Goal: Information Seeking & Learning: Learn about a topic

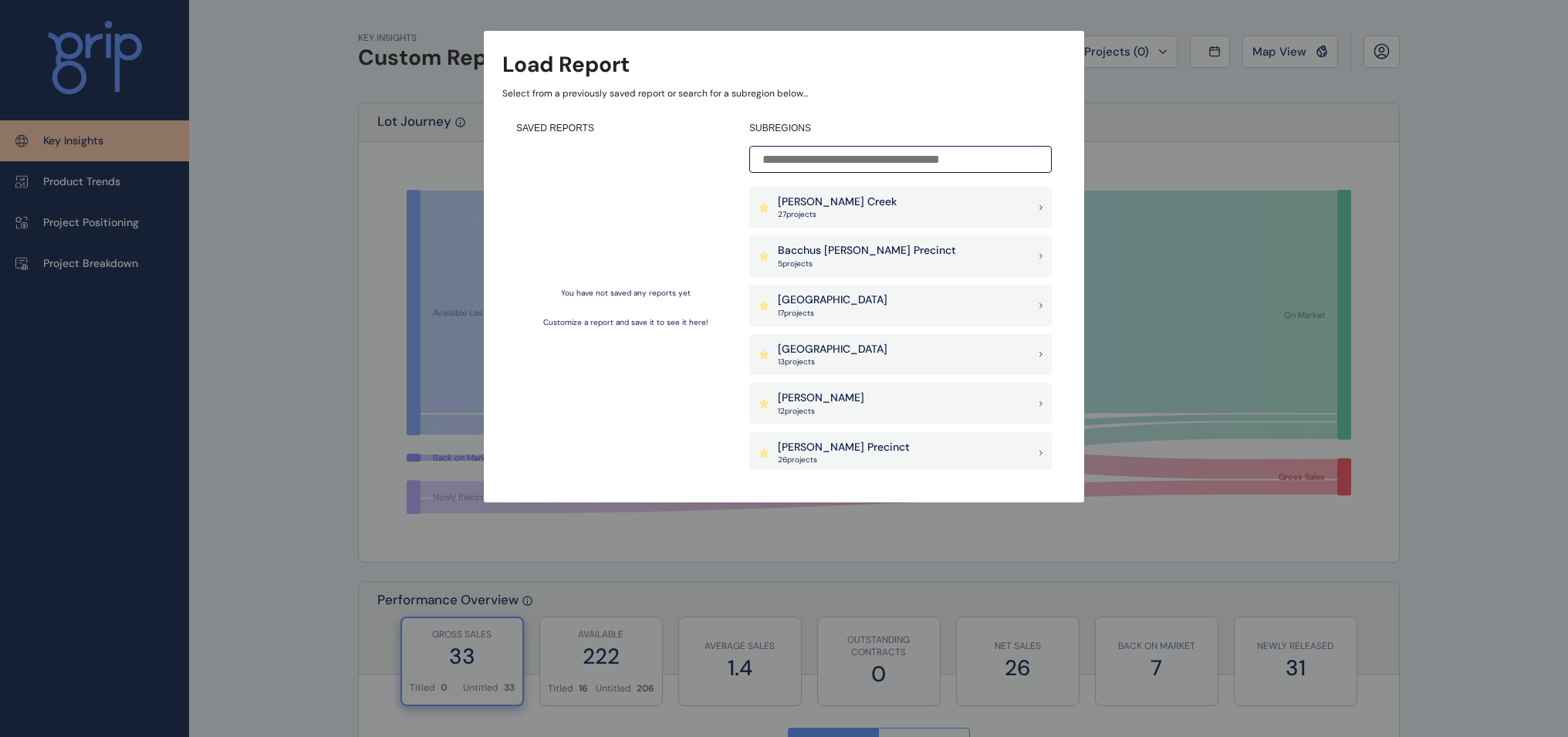
click at [826, 205] on p "[PERSON_NAME] Creek" at bounding box center [836, 202] width 118 height 16
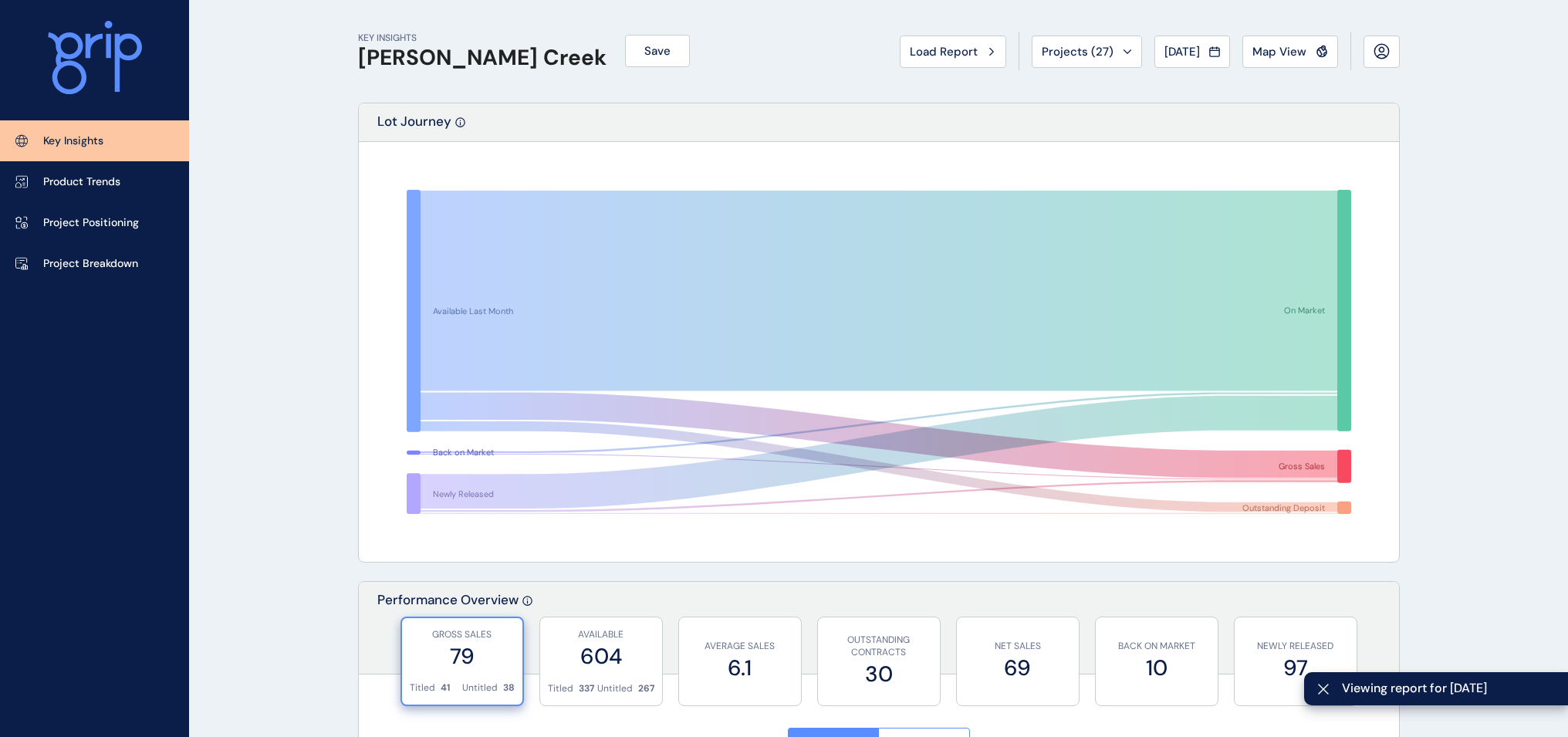
click at [1255, 46] on span "Map View" at bounding box center [1279, 52] width 54 height 16
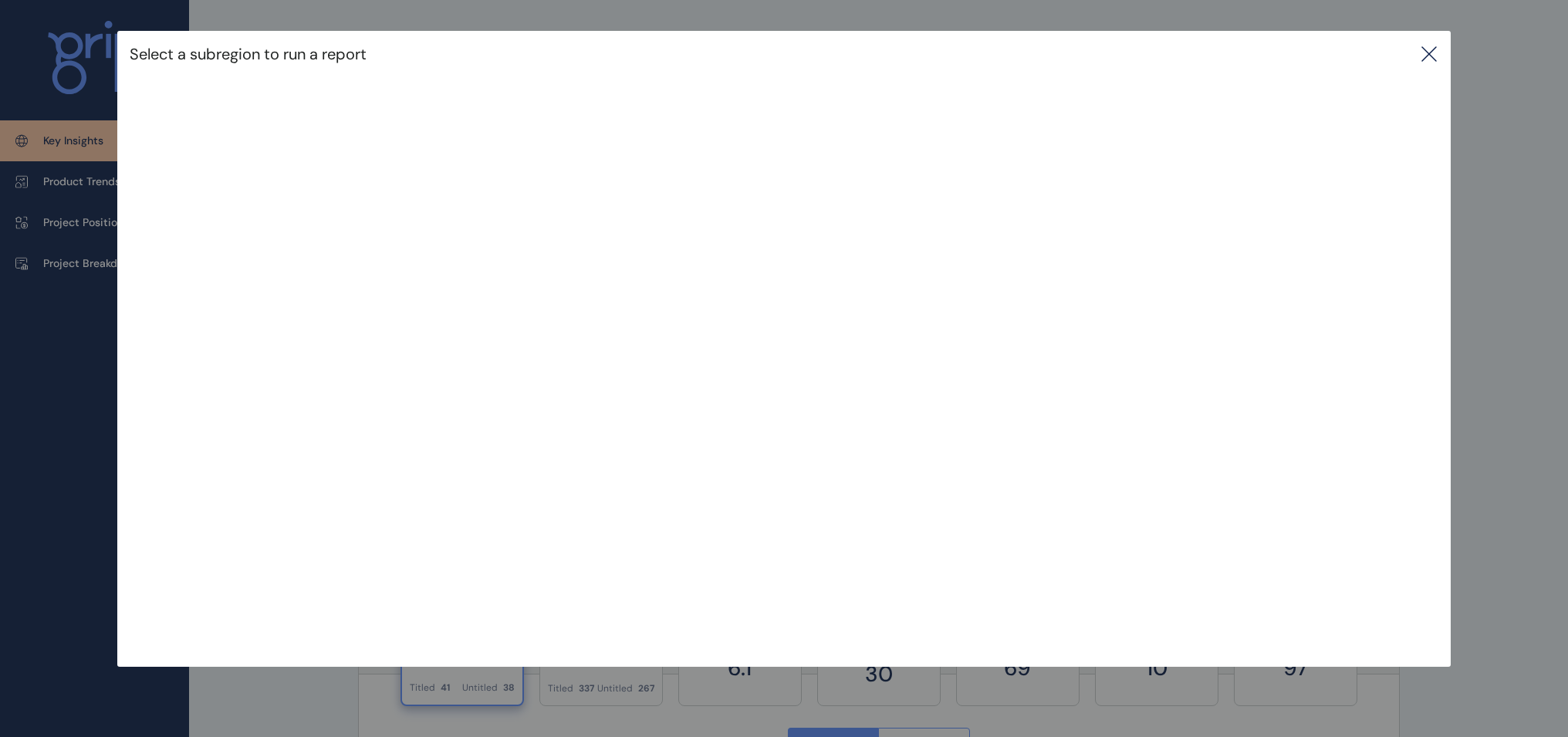
click at [1440, 60] on div "Select a subregion to run a report" at bounding box center [784, 54] width 1333 height 47
drag, startPoint x: 1427, startPoint y: 55, endPoint x: 1419, endPoint y: 53, distance: 8.2
click at [1426, 55] on icon at bounding box center [1429, 54] width 19 height 19
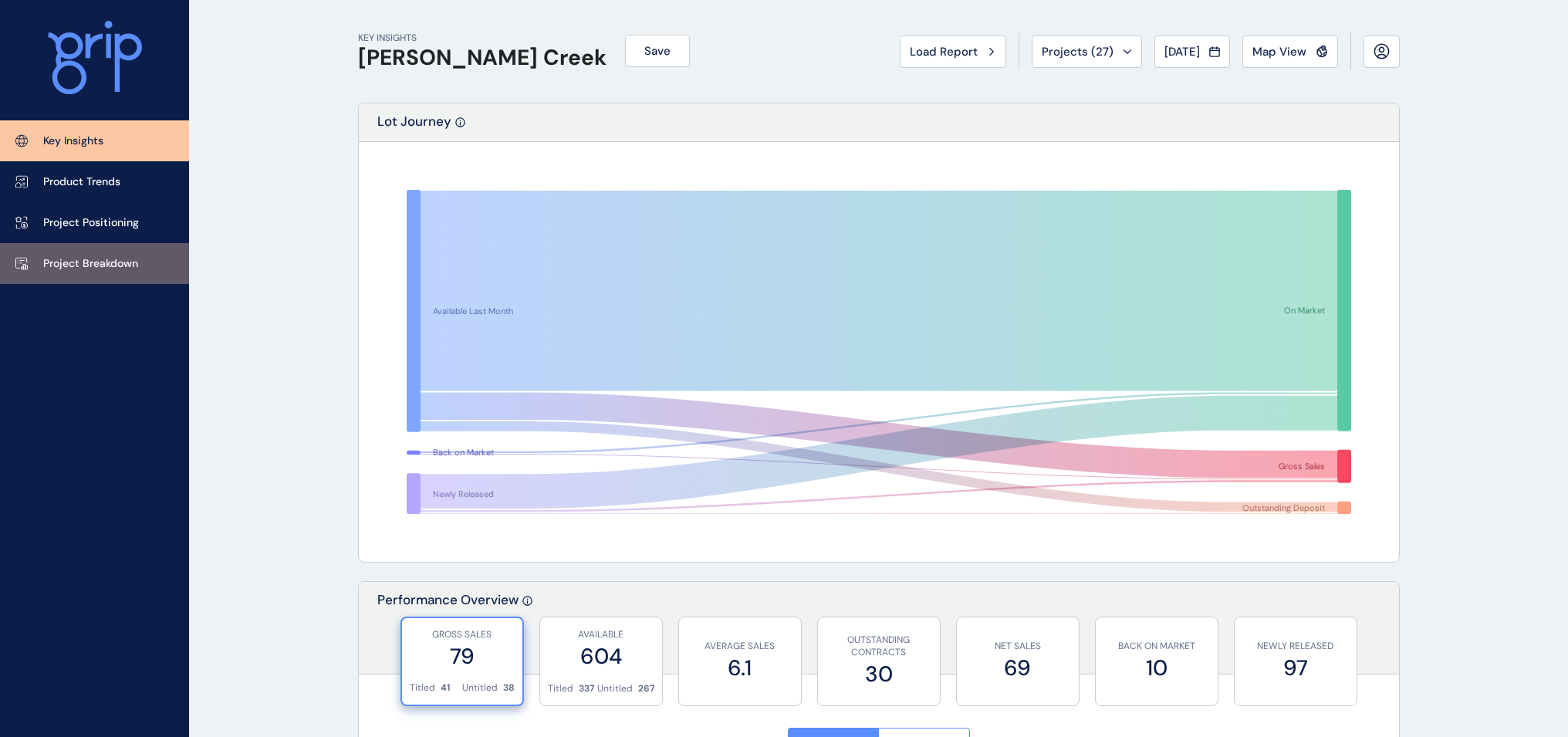
click at [85, 277] on link "Project Breakdown" at bounding box center [95, 263] width 189 height 41
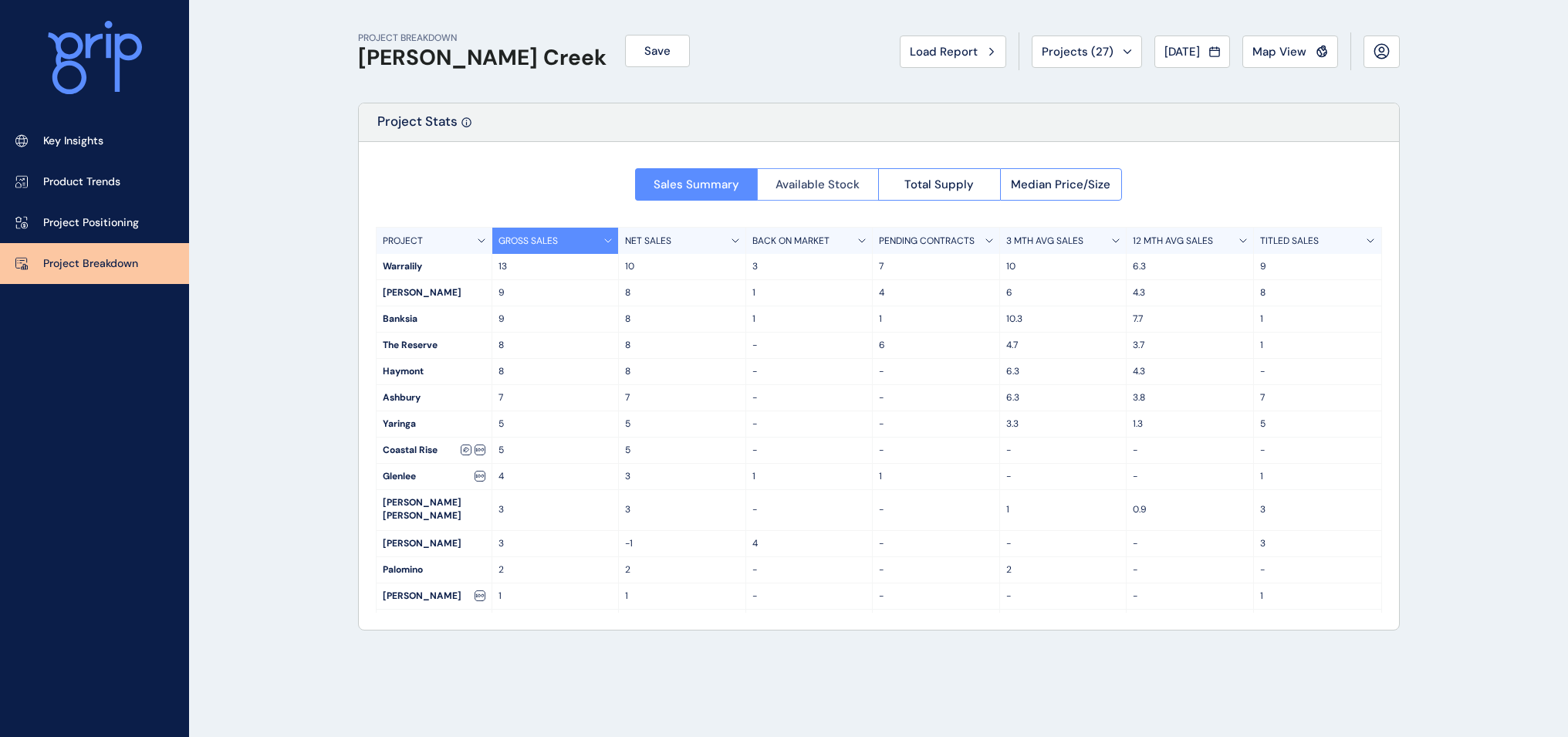
click at [807, 182] on span "Available Stock" at bounding box center [817, 185] width 84 height 16
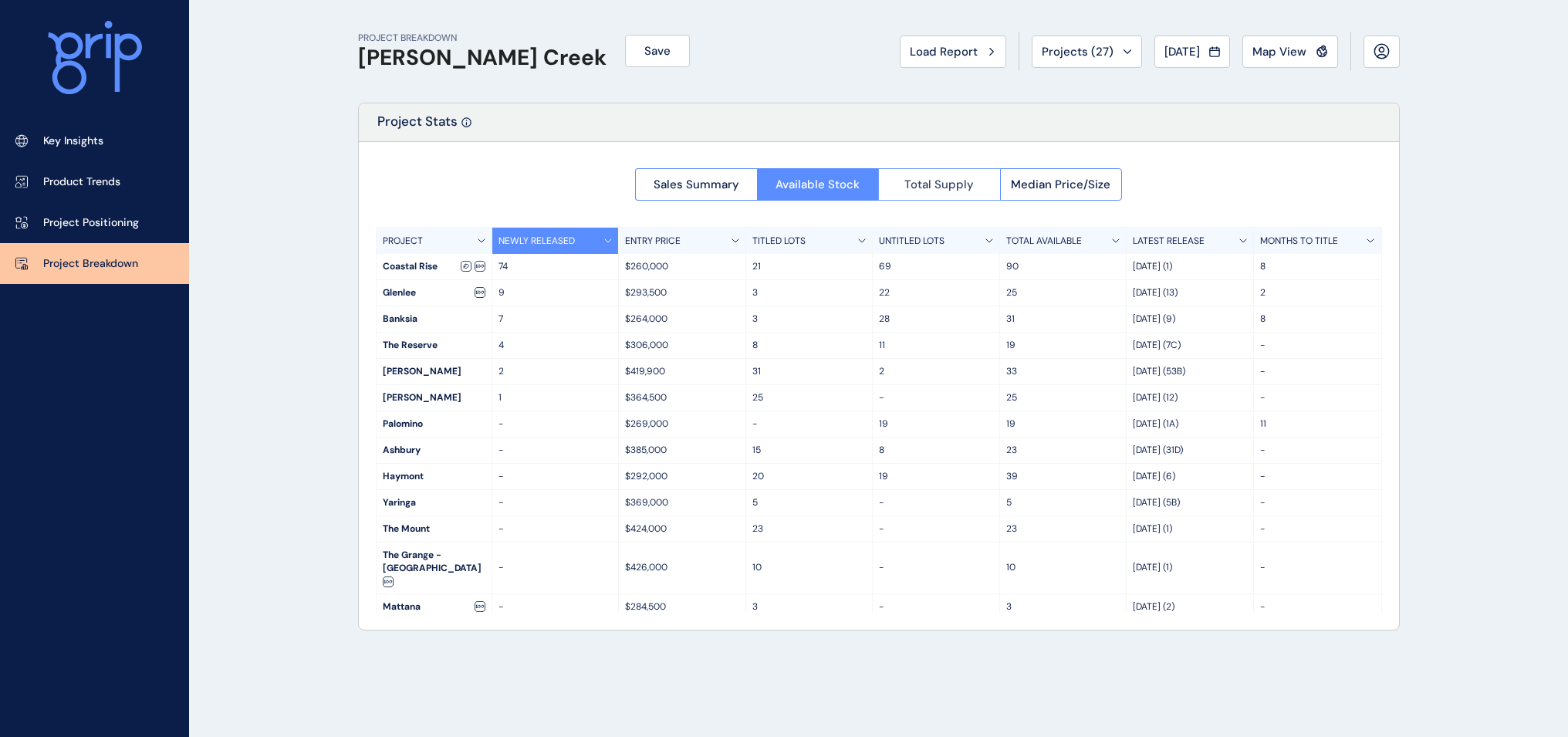
click at [960, 193] on button "Total Supply" at bounding box center [939, 184] width 121 height 33
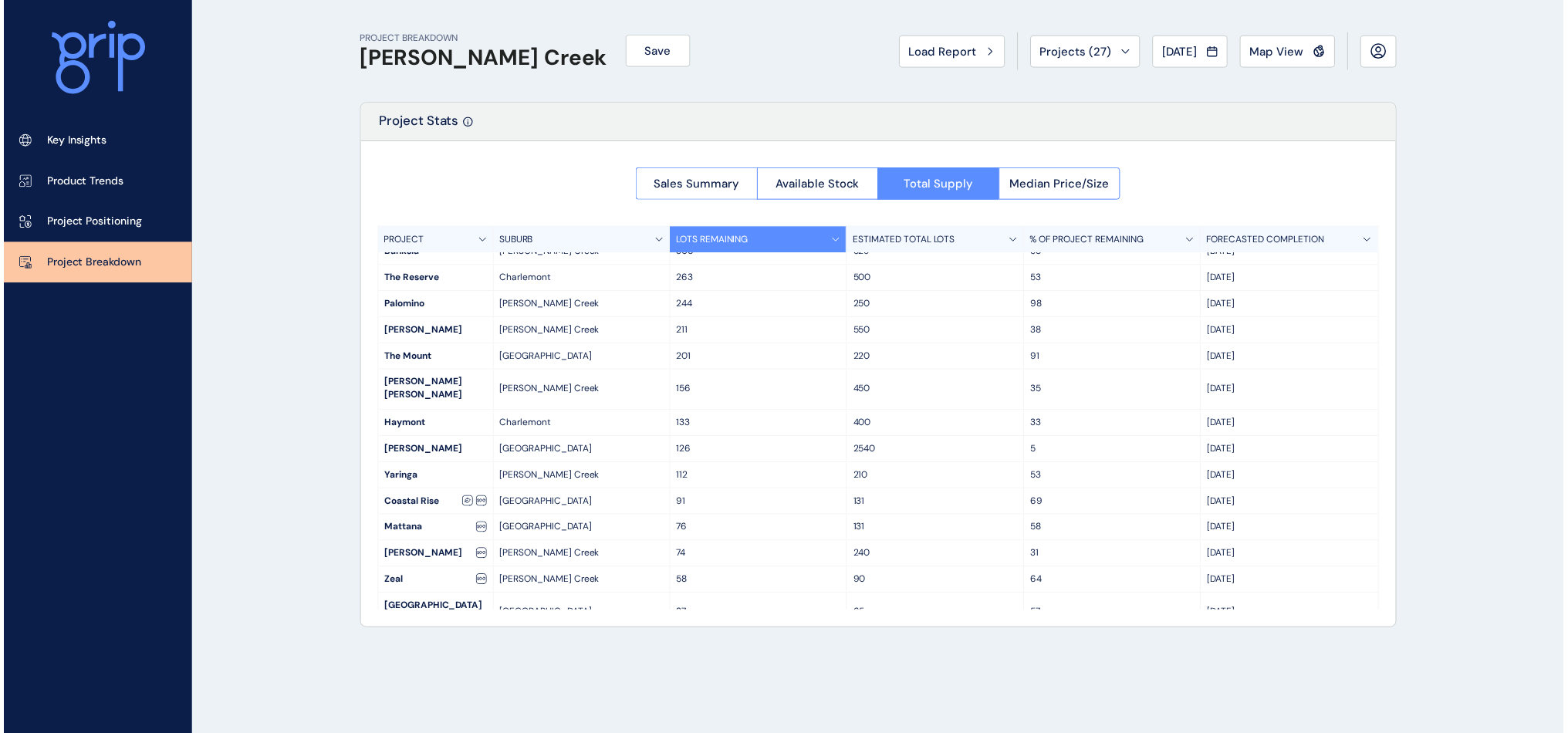
scroll to position [91, 0]
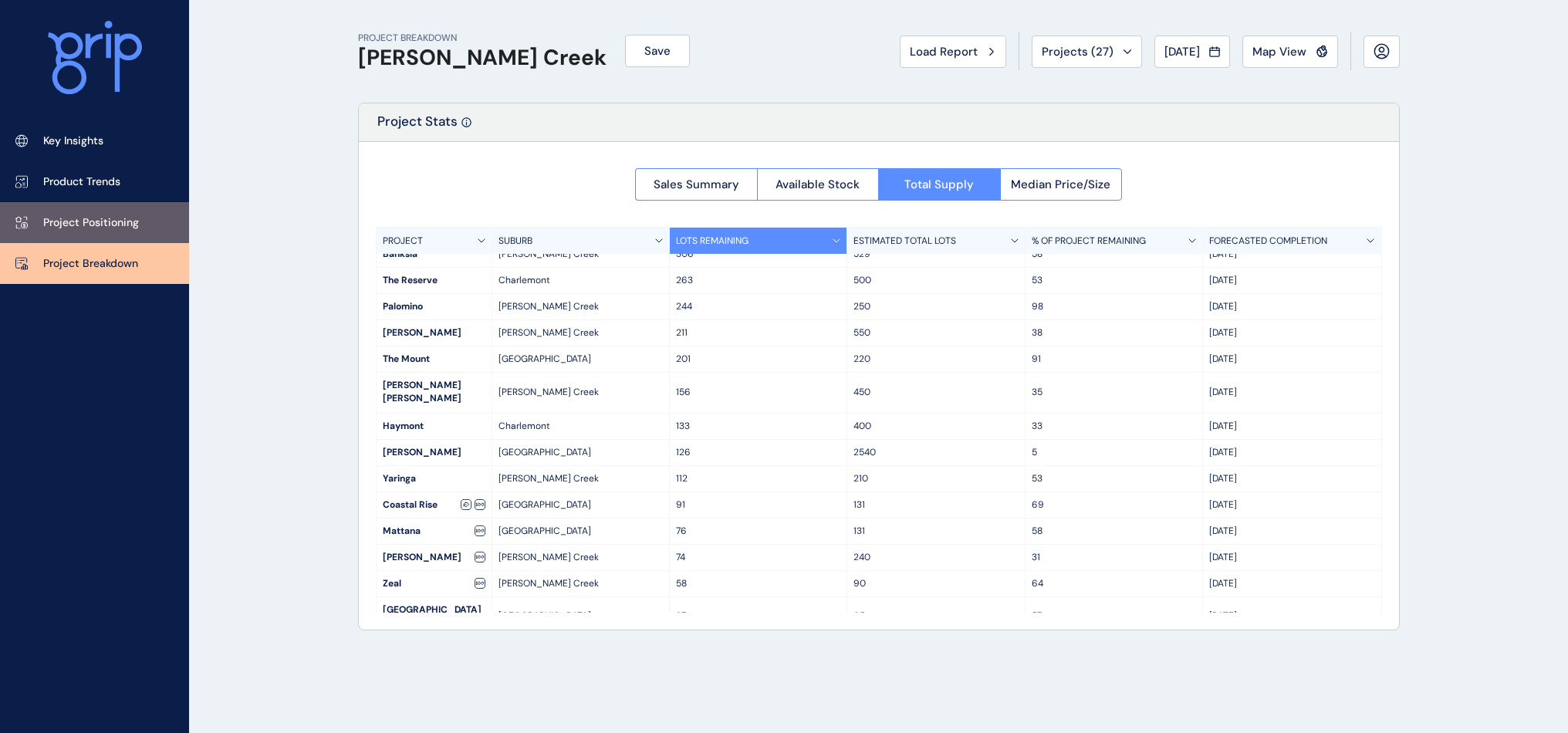
click at [93, 229] on p "Project Positioning" at bounding box center [91, 223] width 96 height 16
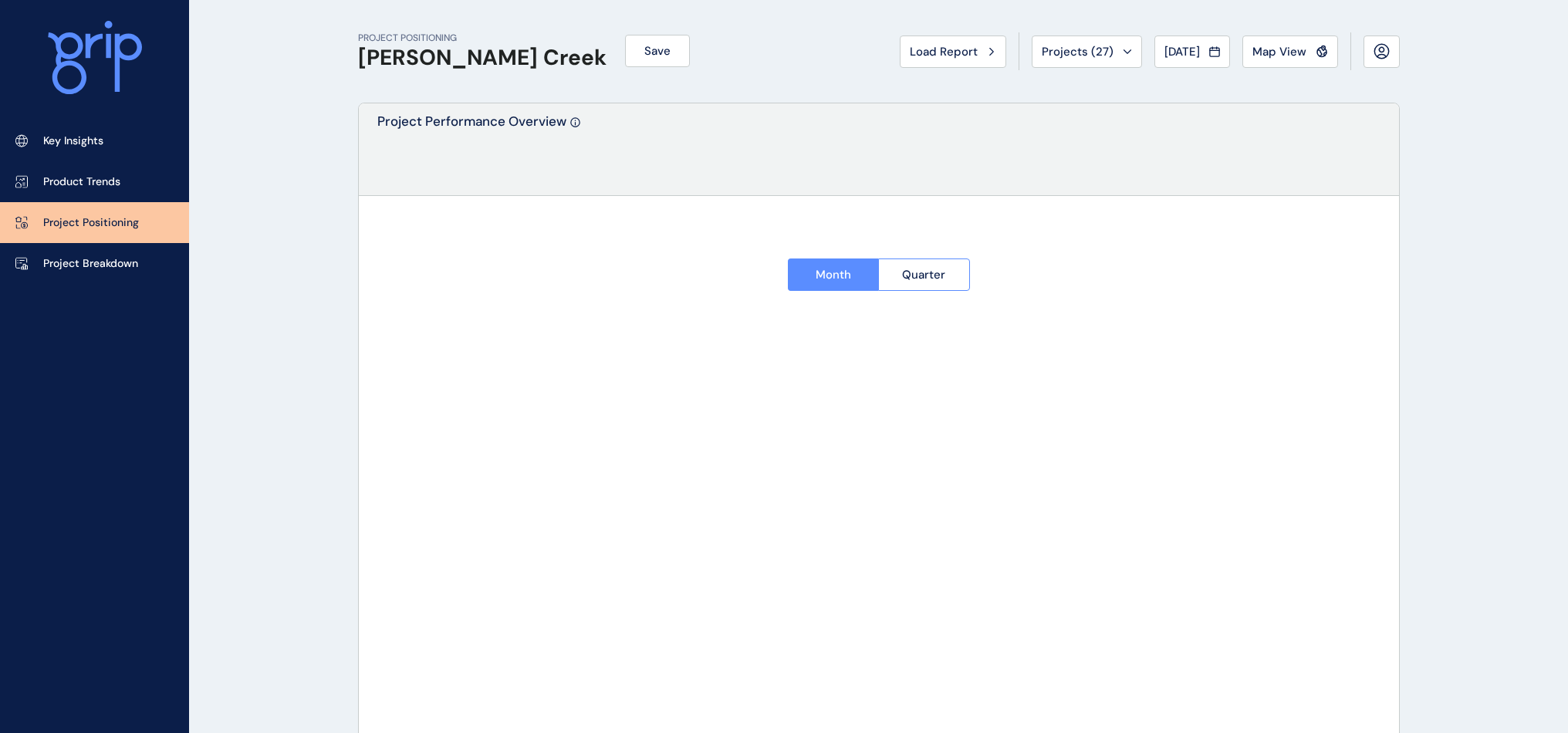
type input "*********"
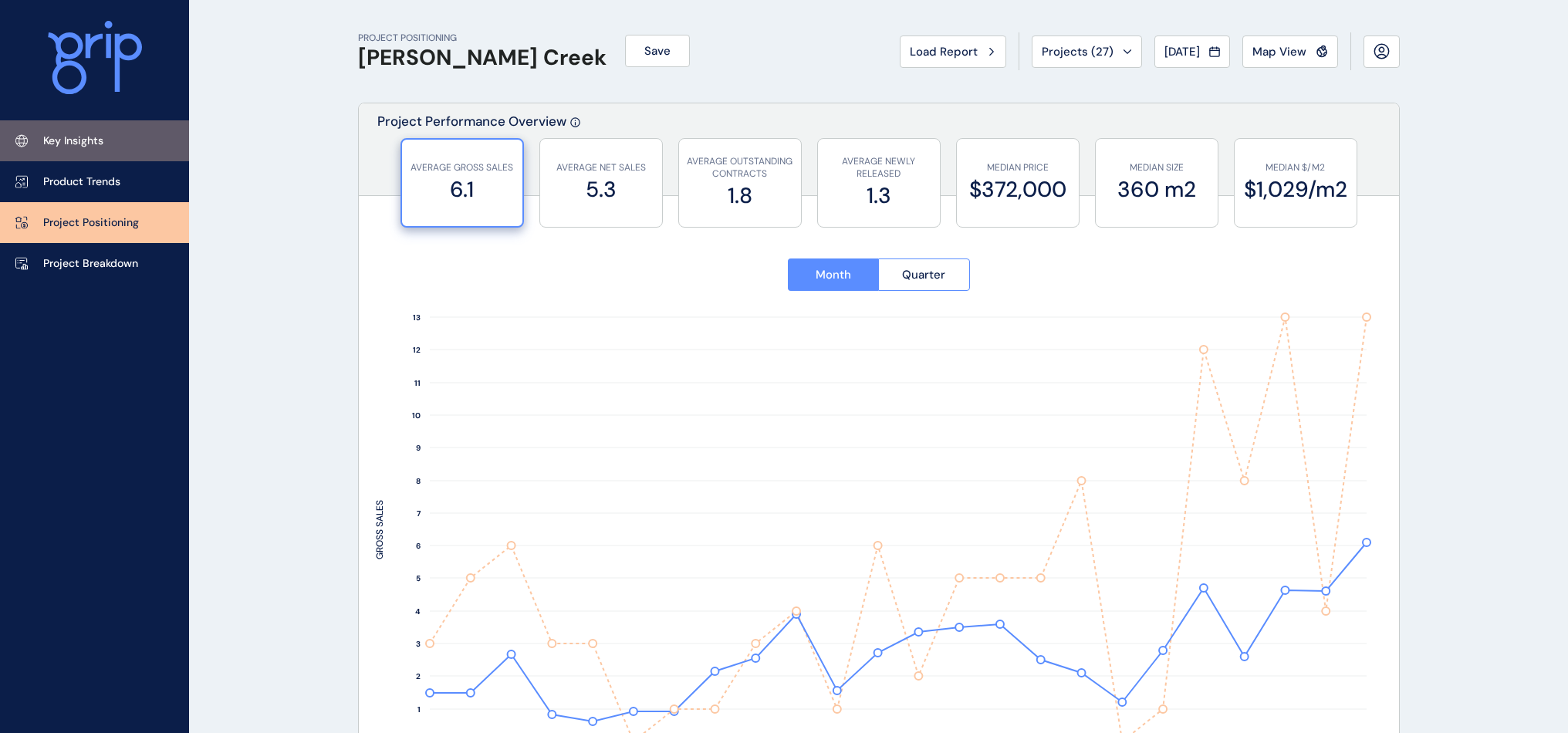
click at [76, 138] on p "Key Insights" at bounding box center [73, 141] width 60 height 16
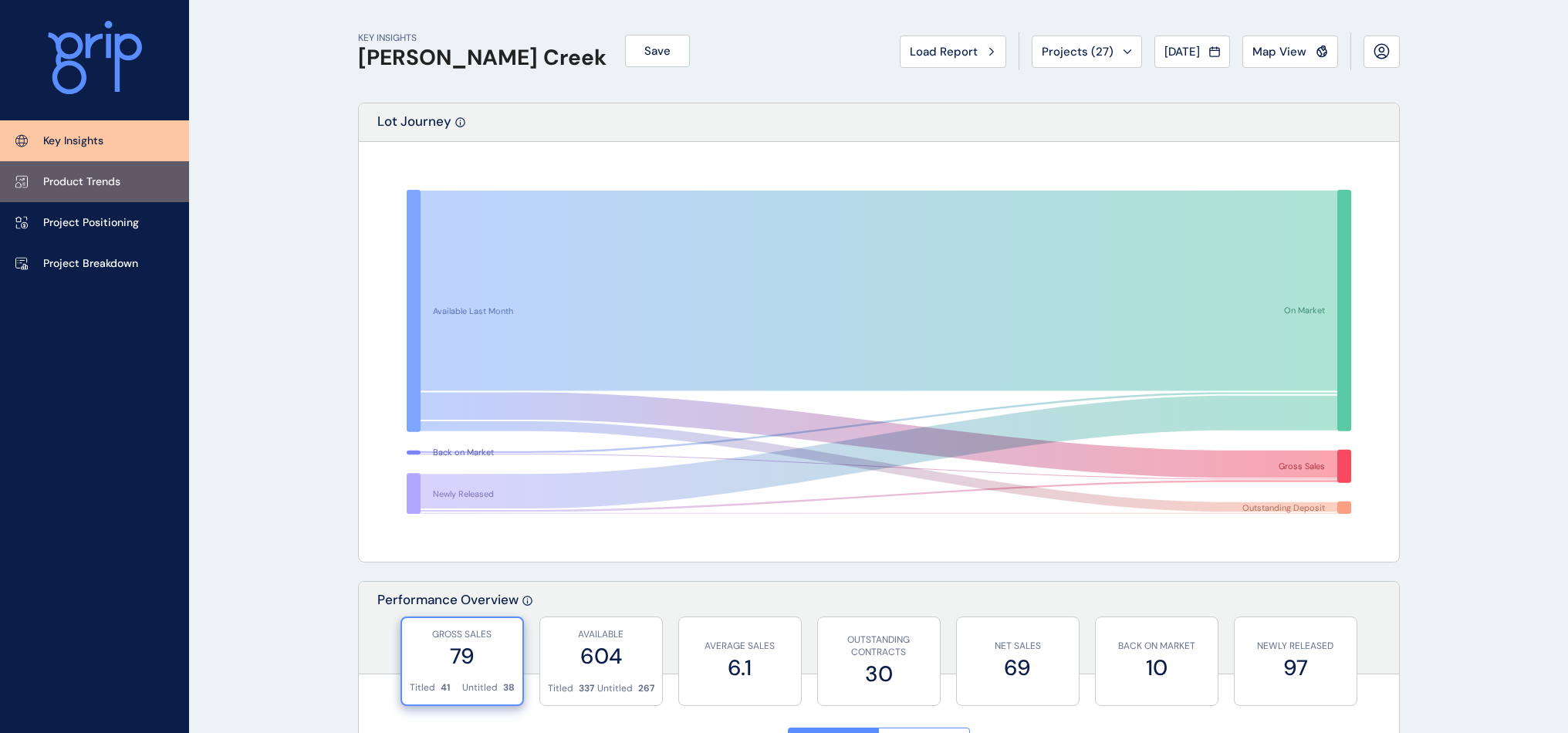
click at [131, 190] on link "Product Trends" at bounding box center [95, 181] width 189 height 41
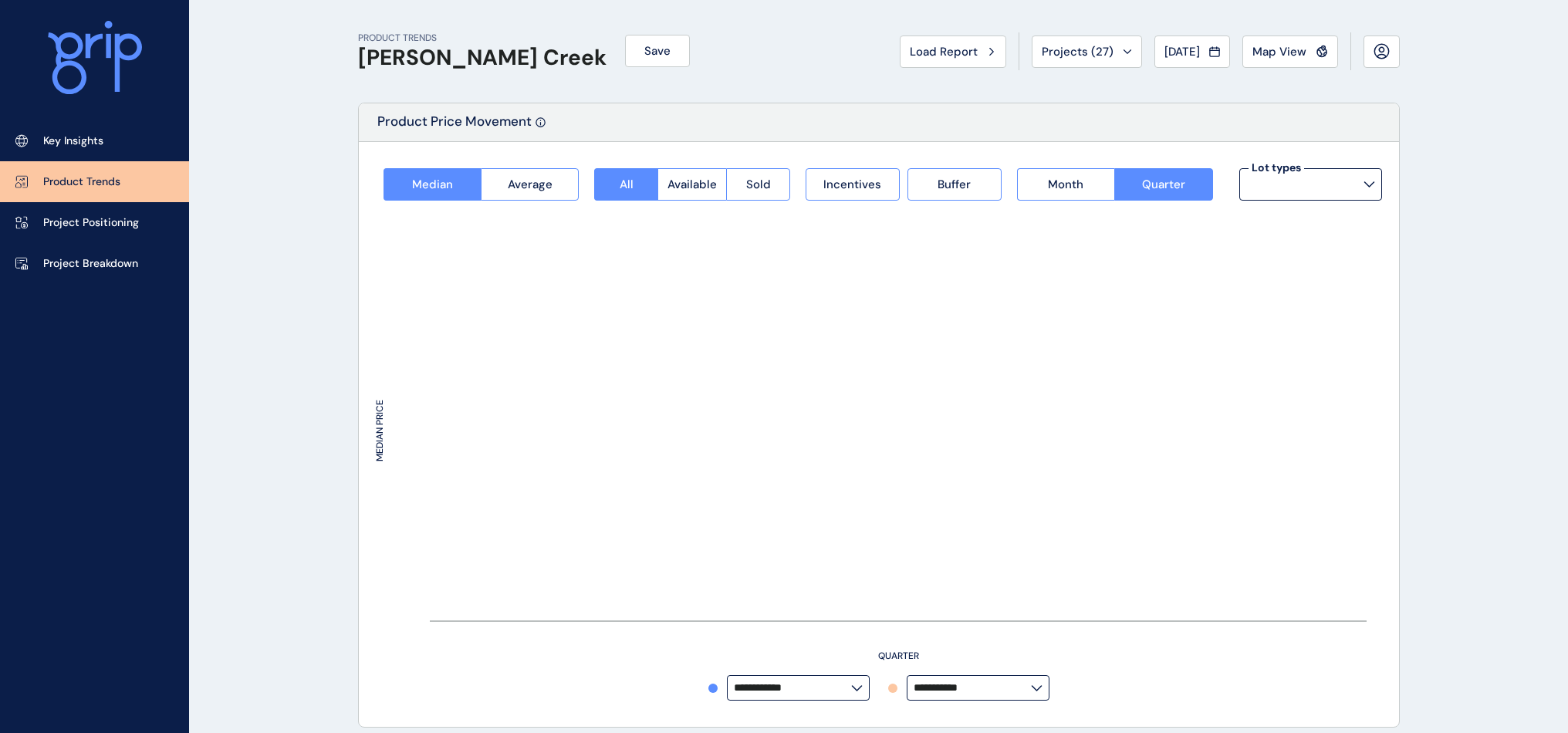
type input "**********"
